Goal: Transaction & Acquisition: Purchase product/service

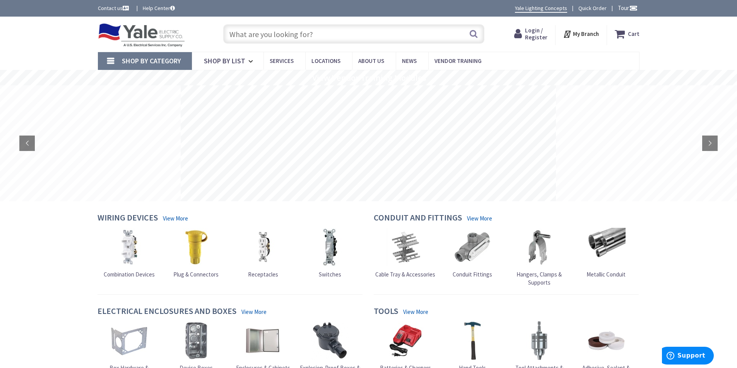
click at [535, 34] on span "Login / Register" at bounding box center [536, 34] width 22 height 14
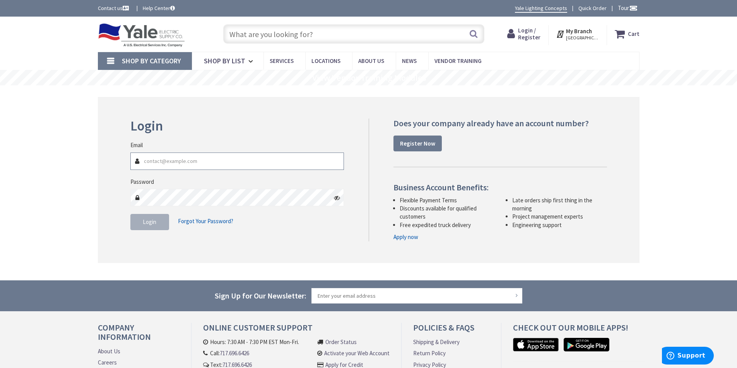
type input "[PERSON_NAME][EMAIL_ADDRESS][DOMAIN_NAME]"
click at [155, 225] on span "Login" at bounding box center [150, 221] width 14 height 7
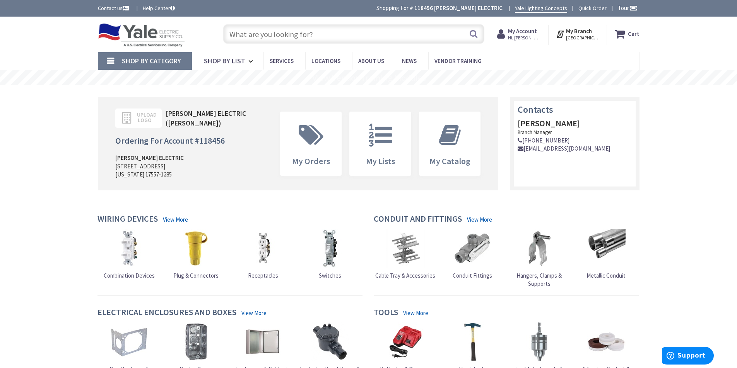
drag, startPoint x: 313, startPoint y: 35, endPoint x: 261, endPoint y: 36, distance: 51.8
click at [261, 36] on input "text" at bounding box center [353, 33] width 261 height 19
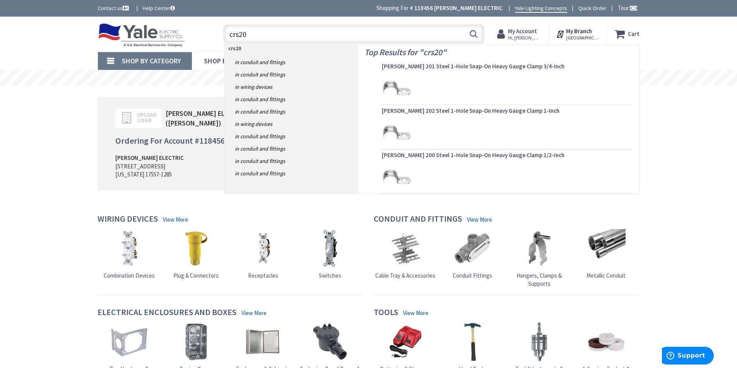
type input "crs20W"
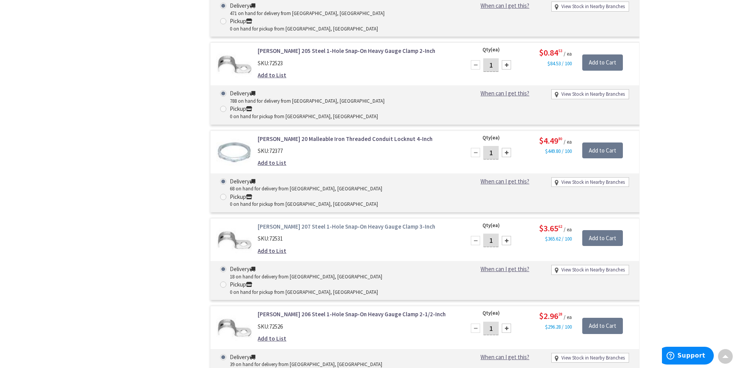
scroll to position [1199, 0]
